Goal: Information Seeking & Learning: Learn about a topic

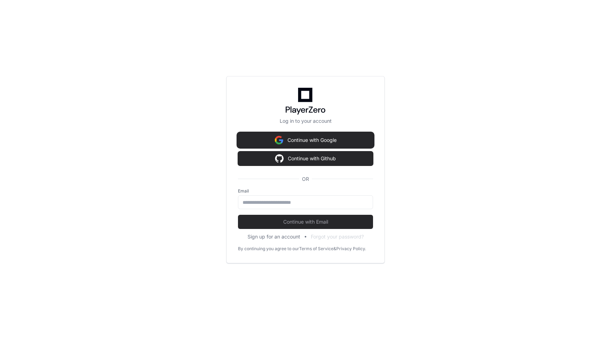
click at [317, 138] on button "Continue with Google" at bounding box center [305, 140] width 135 height 14
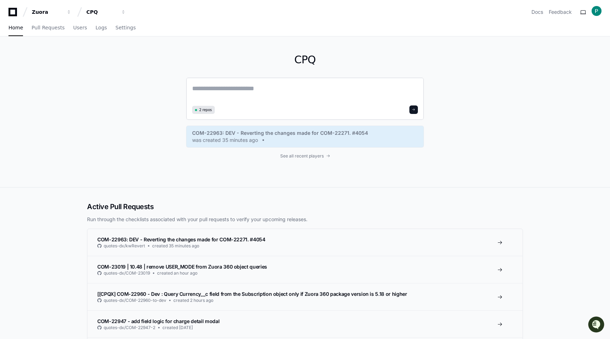
click at [258, 89] on textarea at bounding box center [305, 93] width 226 height 20
click at [53, 6] on button "Zuora" at bounding box center [51, 12] width 45 height 13
click at [22, 52] on div "CPQ 2 repos COM-22963: DEV - Reverting the changes made for COM-22271. #4054 wa…" at bounding box center [305, 111] width 610 height 151
click at [55, 27] on span "Pull Requests" at bounding box center [47, 27] width 33 height 4
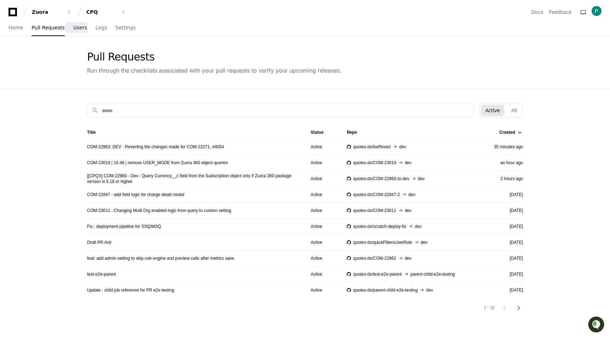
click at [81, 32] on link "Users" at bounding box center [80, 28] width 14 height 16
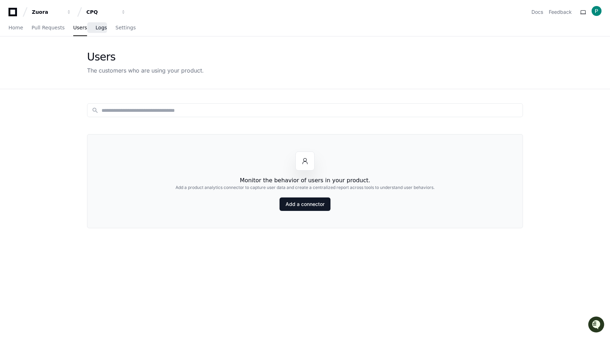
click at [97, 28] on span "Logs" at bounding box center [100, 27] width 11 height 4
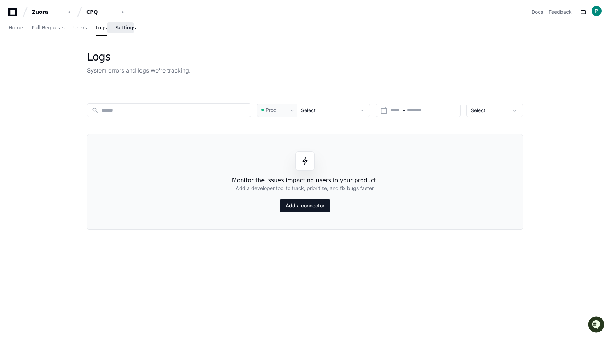
click at [125, 27] on span "Settings" at bounding box center [125, 27] width 20 height 4
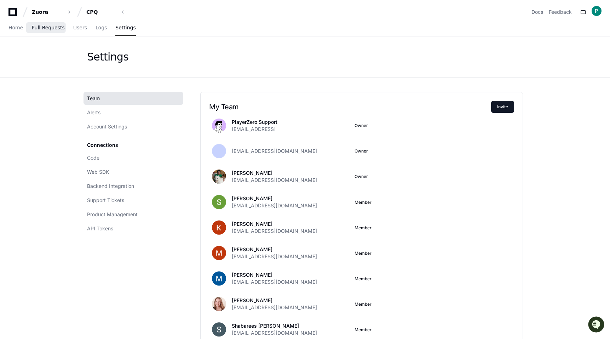
click at [56, 27] on span "Pull Requests" at bounding box center [47, 27] width 33 height 4
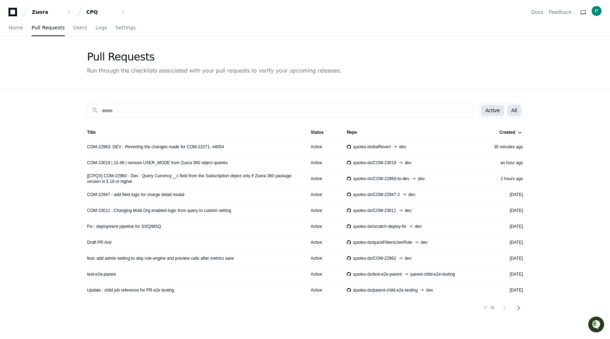
click at [517, 109] on button "All" at bounding box center [514, 110] width 14 height 11
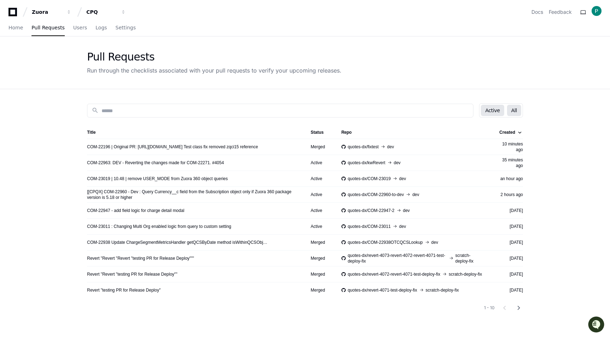
click at [499, 110] on button "Active" at bounding box center [492, 110] width 23 height 11
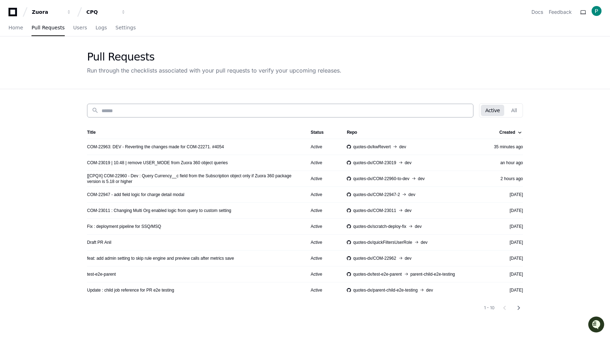
click at [204, 115] on div "search" at bounding box center [280, 111] width 386 height 14
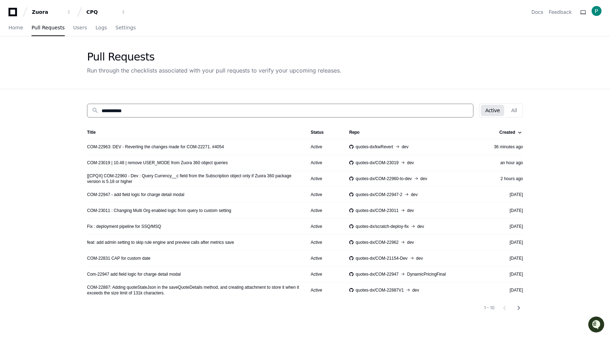
type input "**********"
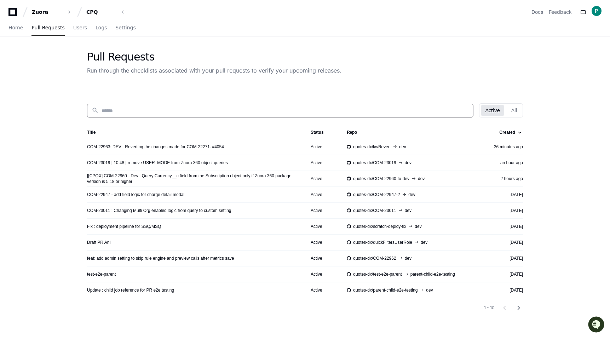
click at [216, 40] on div "Pull Requests Run through the checklists associated with your pull requests to …" at bounding box center [305, 62] width 453 height 52
